Goal: Find specific page/section: Find specific page/section

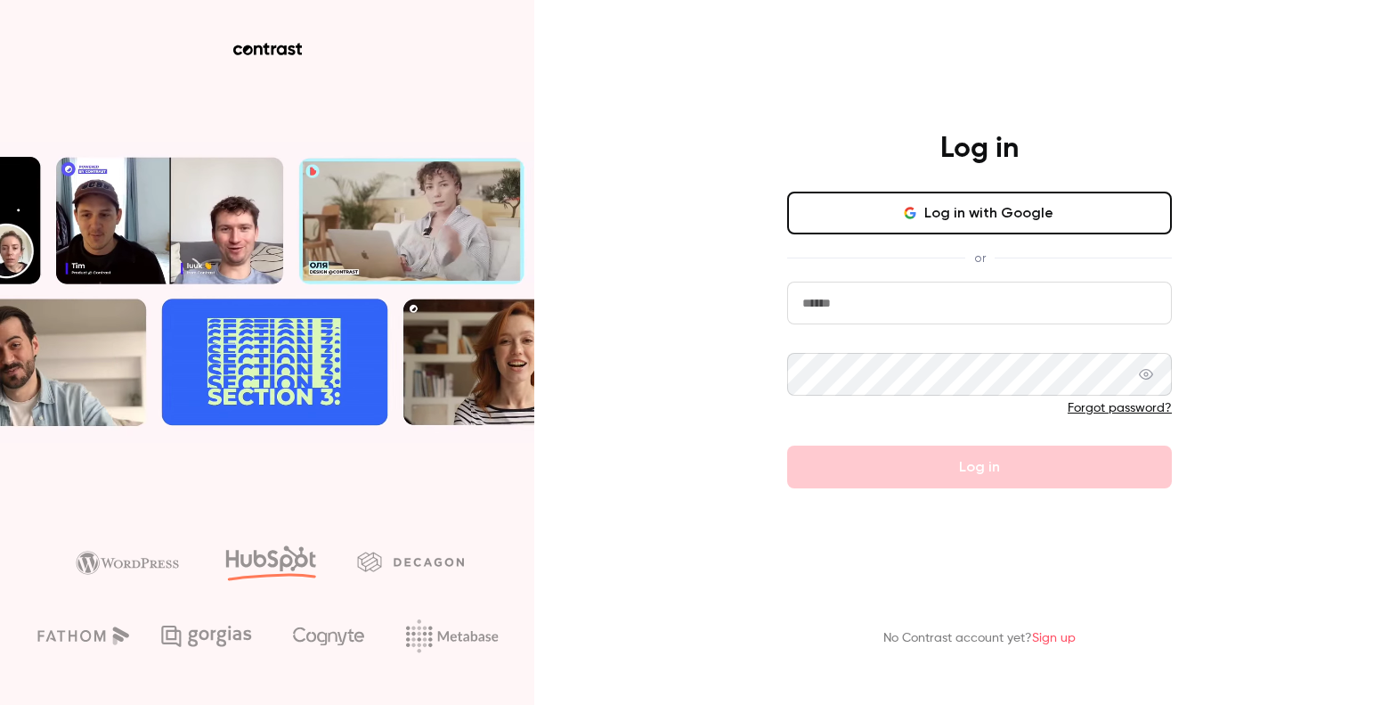
click at [936, 196] on button "Log in with Google" at bounding box center [979, 213] width 385 height 43
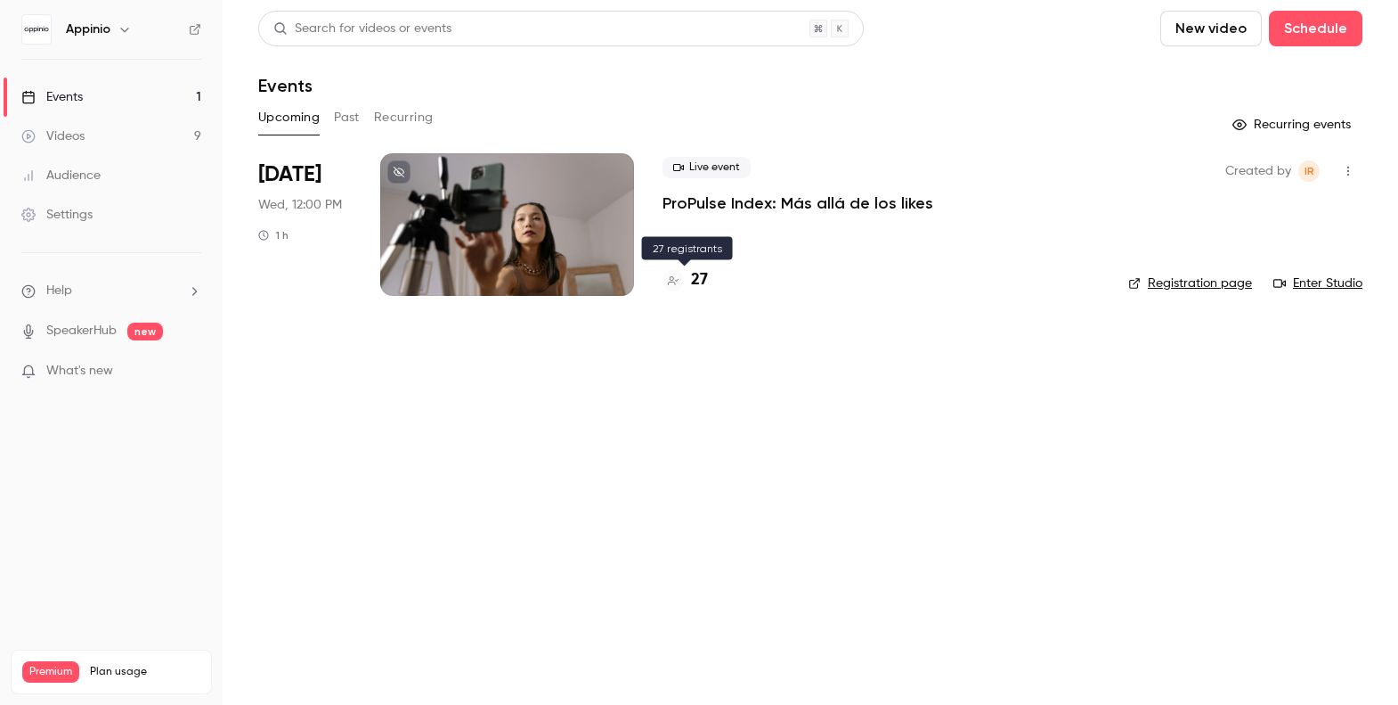
click at [698, 281] on h4 "27" at bounding box center [699, 280] width 17 height 24
